Goal: Task Accomplishment & Management: Manage account settings

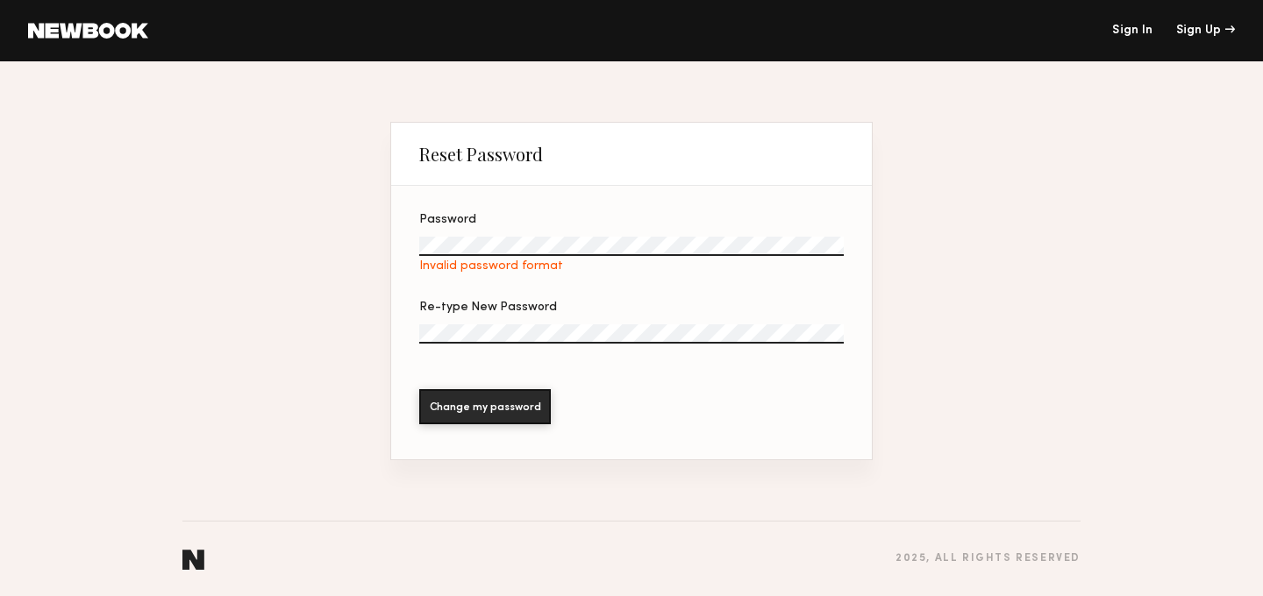
click at [554, 595] on nordpass-autofill-portal at bounding box center [631, 596] width 1263 height 0
click at [630, 595] on nordpass-autofill-portal at bounding box center [631, 596] width 1263 height 0
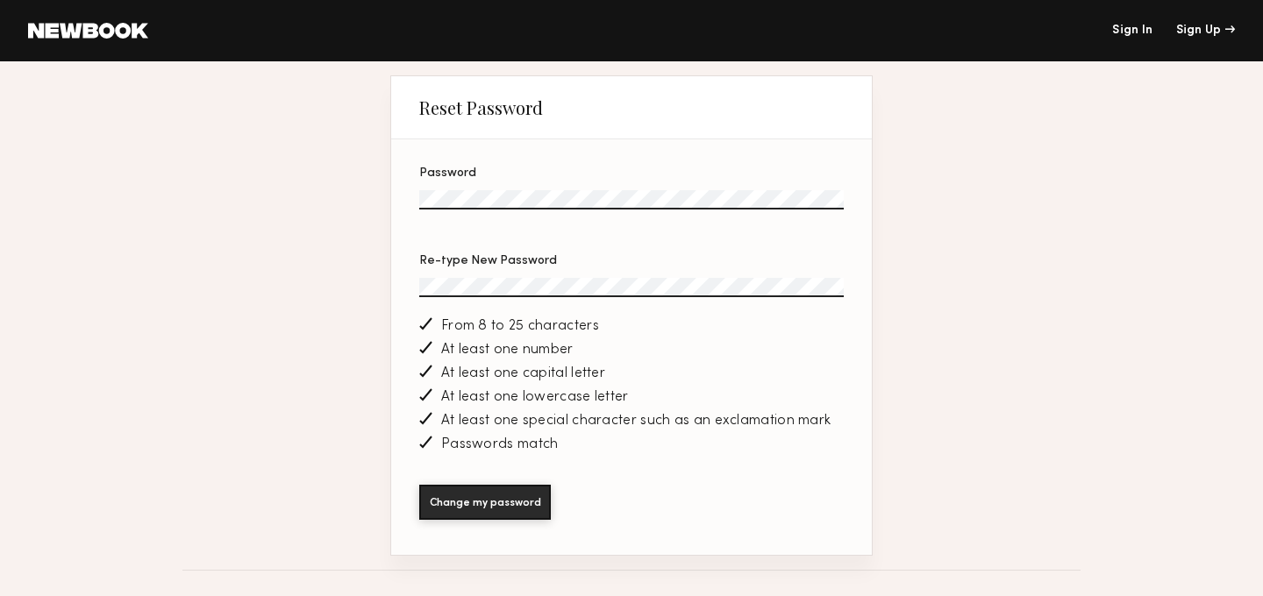
click at [480, 509] on button "Change my password" at bounding box center [485, 501] width 132 height 35
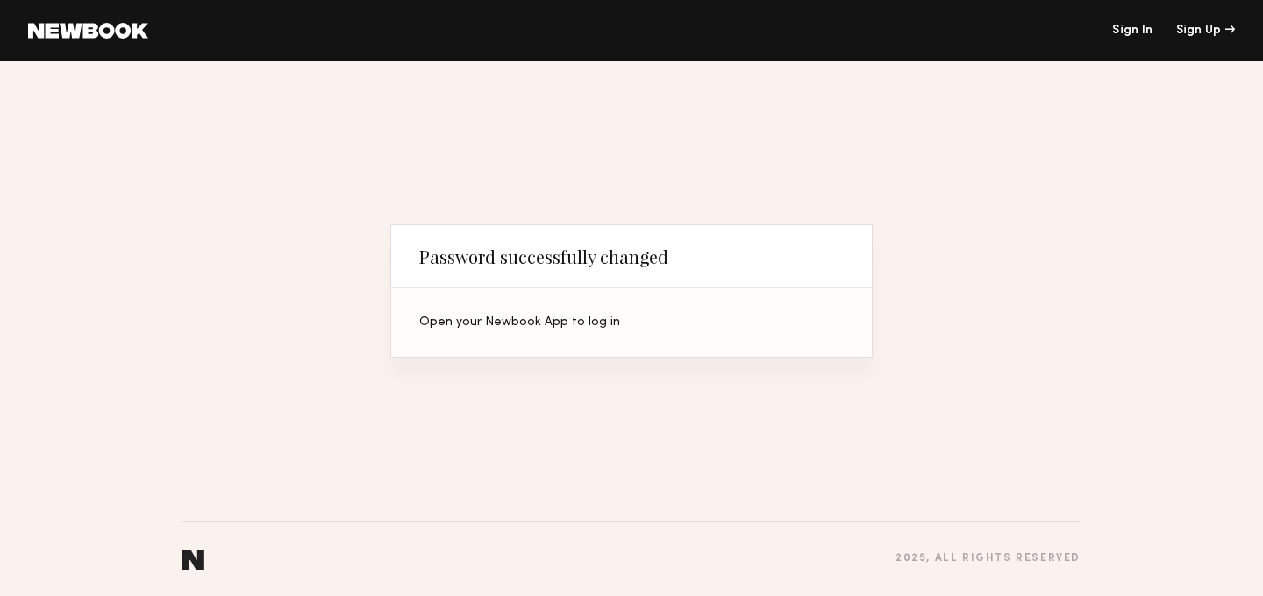
click at [1210, 595] on nordpass-portal at bounding box center [631, 596] width 1263 height 0
